Goal: Find specific page/section: Find specific page/section

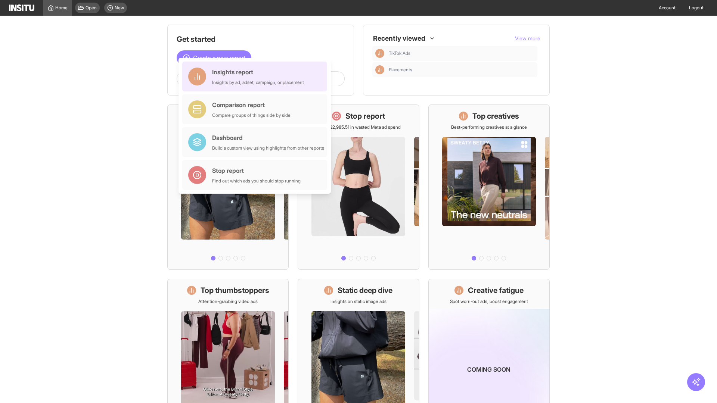
click at [257, 77] on div "Insights report Insights by ad, adset, campaign, or placement" at bounding box center [258, 77] width 92 height 18
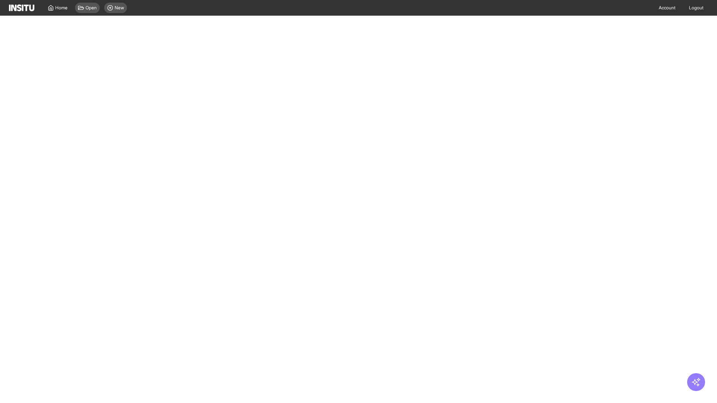
select select "**"
